Goal: Task Accomplishment & Management: Use online tool/utility

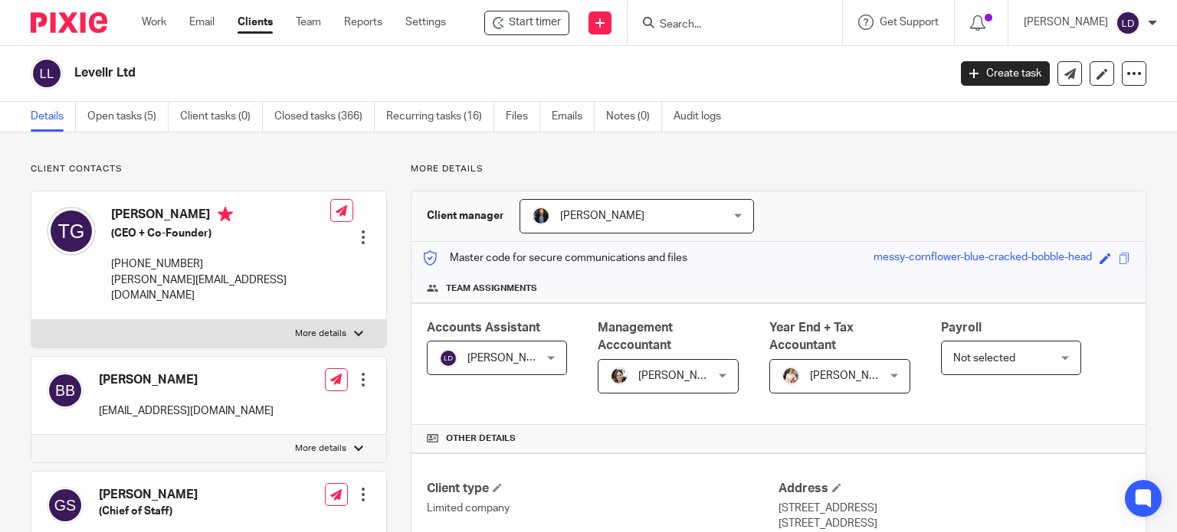
scroll to position [127, 0]
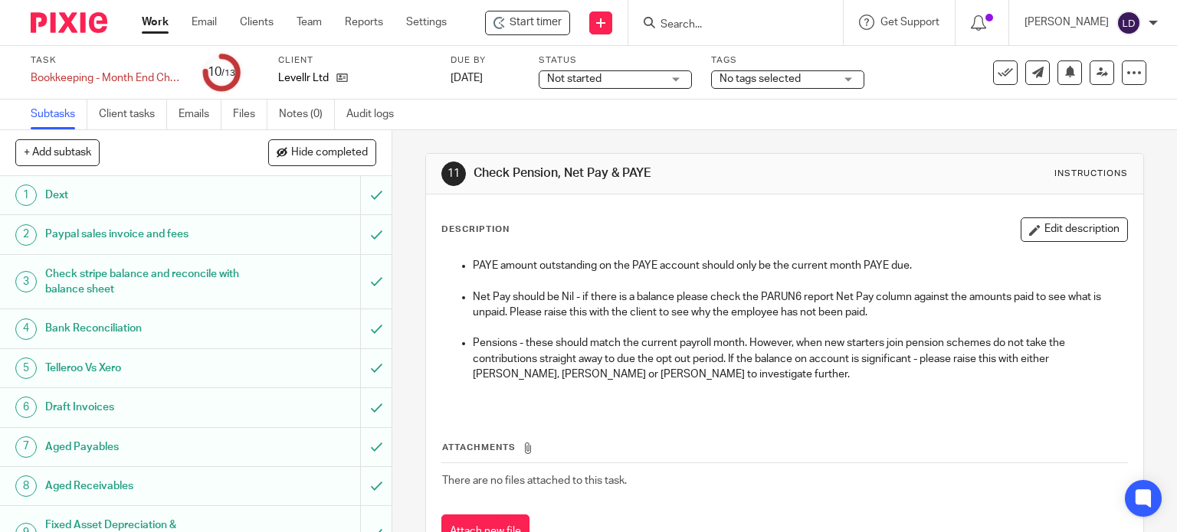
scroll to position [184, 0]
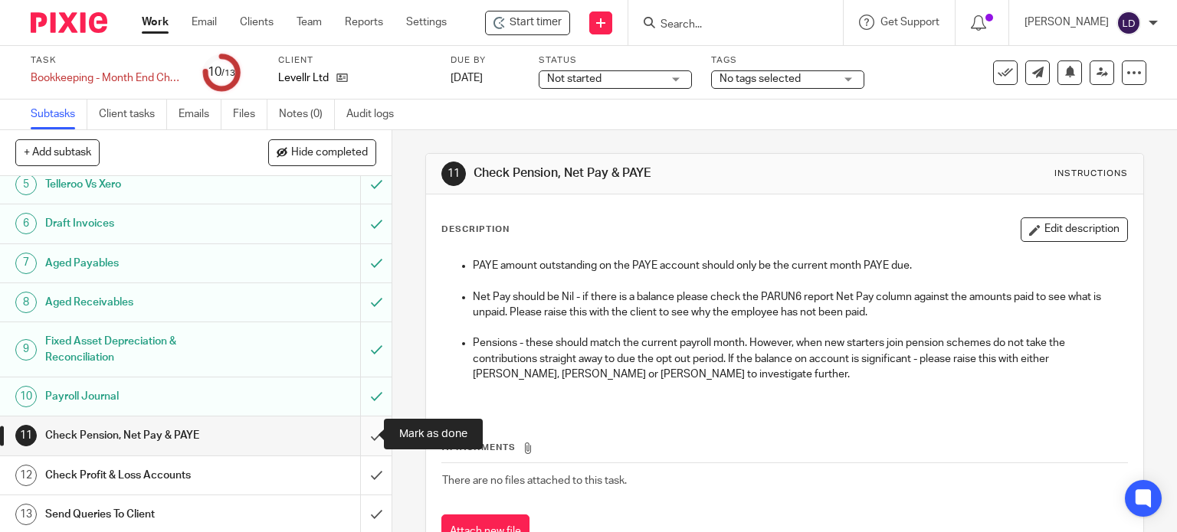
click at [368, 429] on input "submit" at bounding box center [195, 436] width 391 height 38
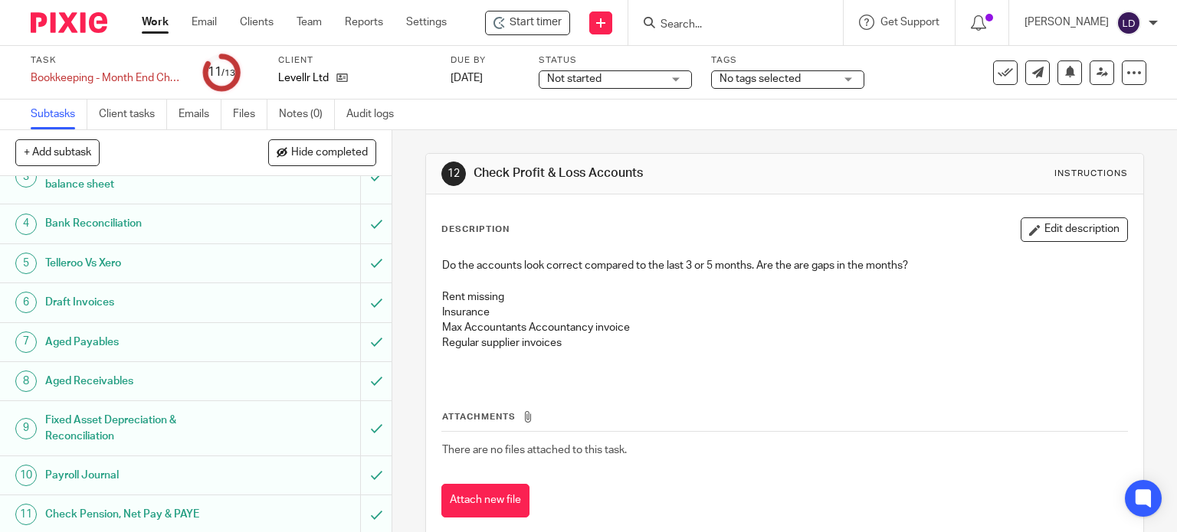
scroll to position [184, 0]
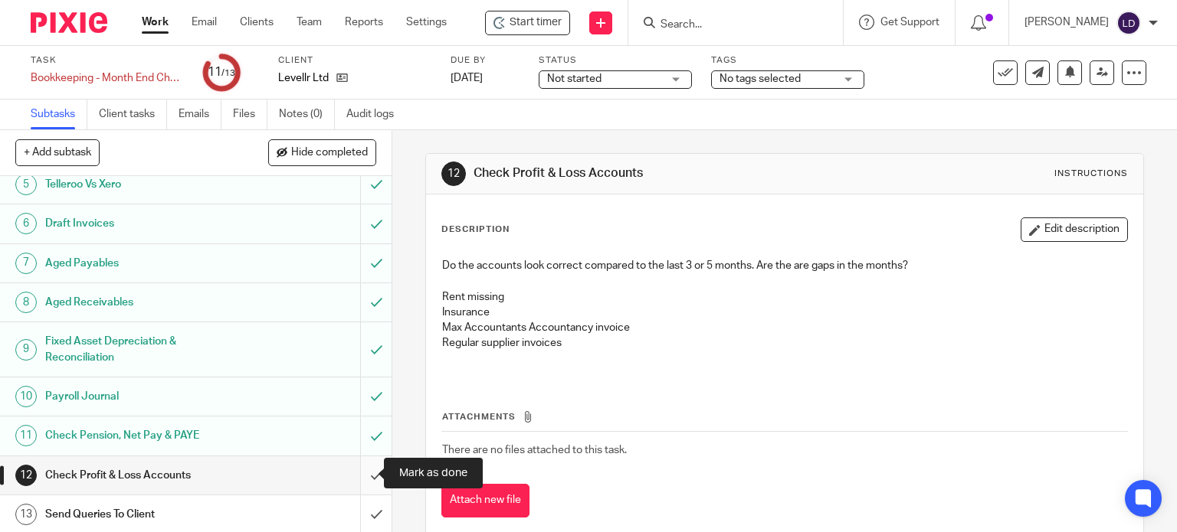
click at [365, 480] on input "submit" at bounding box center [195, 476] width 391 height 38
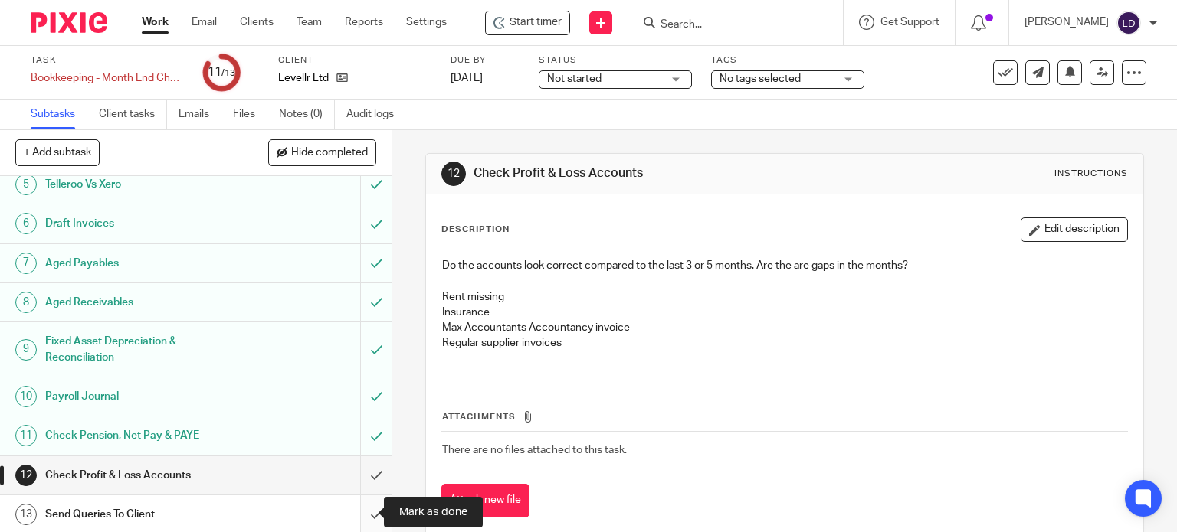
click at [368, 503] on input "submit" at bounding box center [195, 515] width 391 height 38
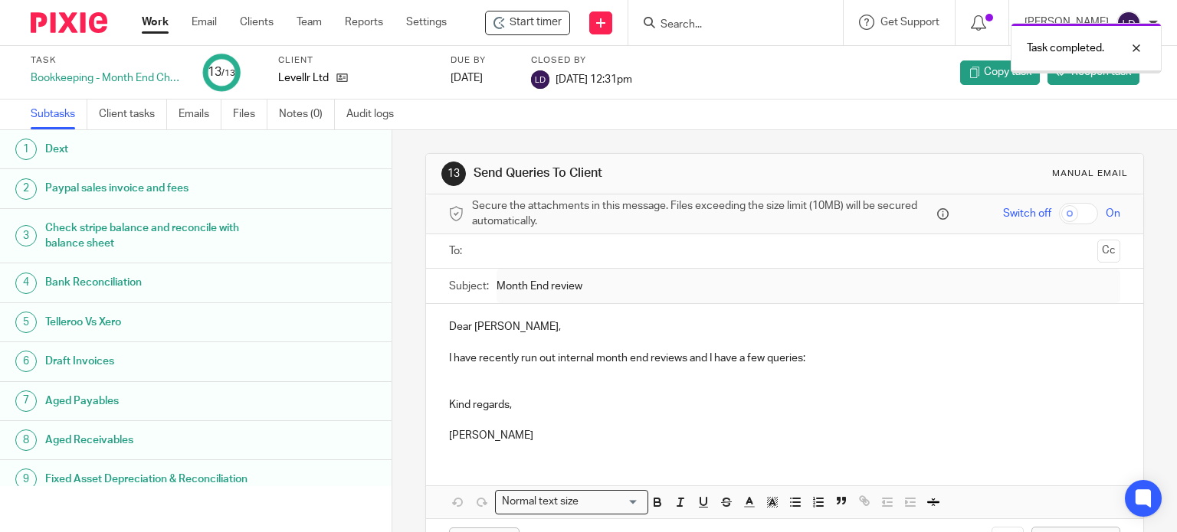
scroll to position [169, 0]
